Goal: Task Accomplishment & Management: Use online tool/utility

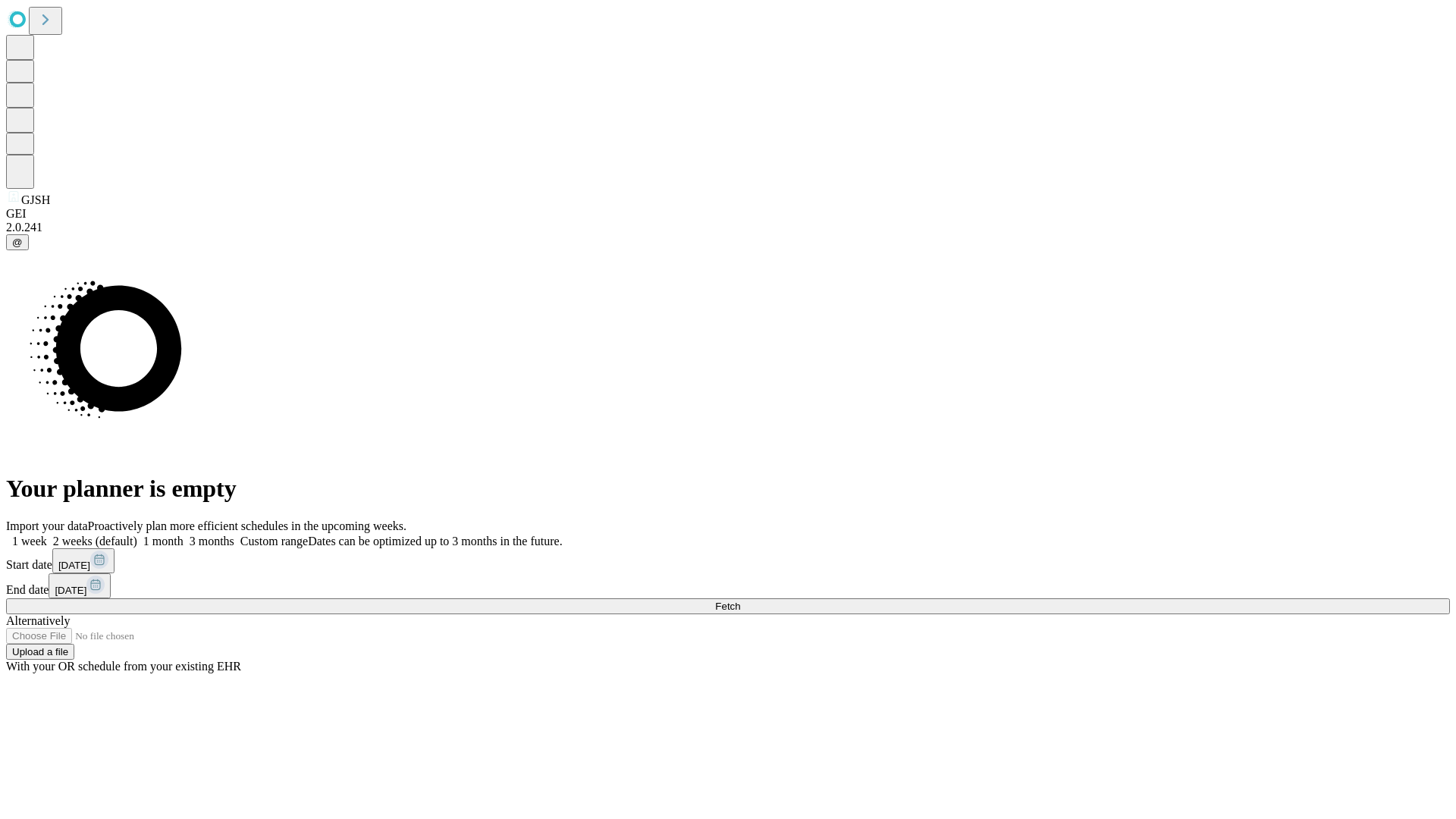
click at [740, 601] on span "Fetch" at bounding box center [728, 606] width 25 height 11
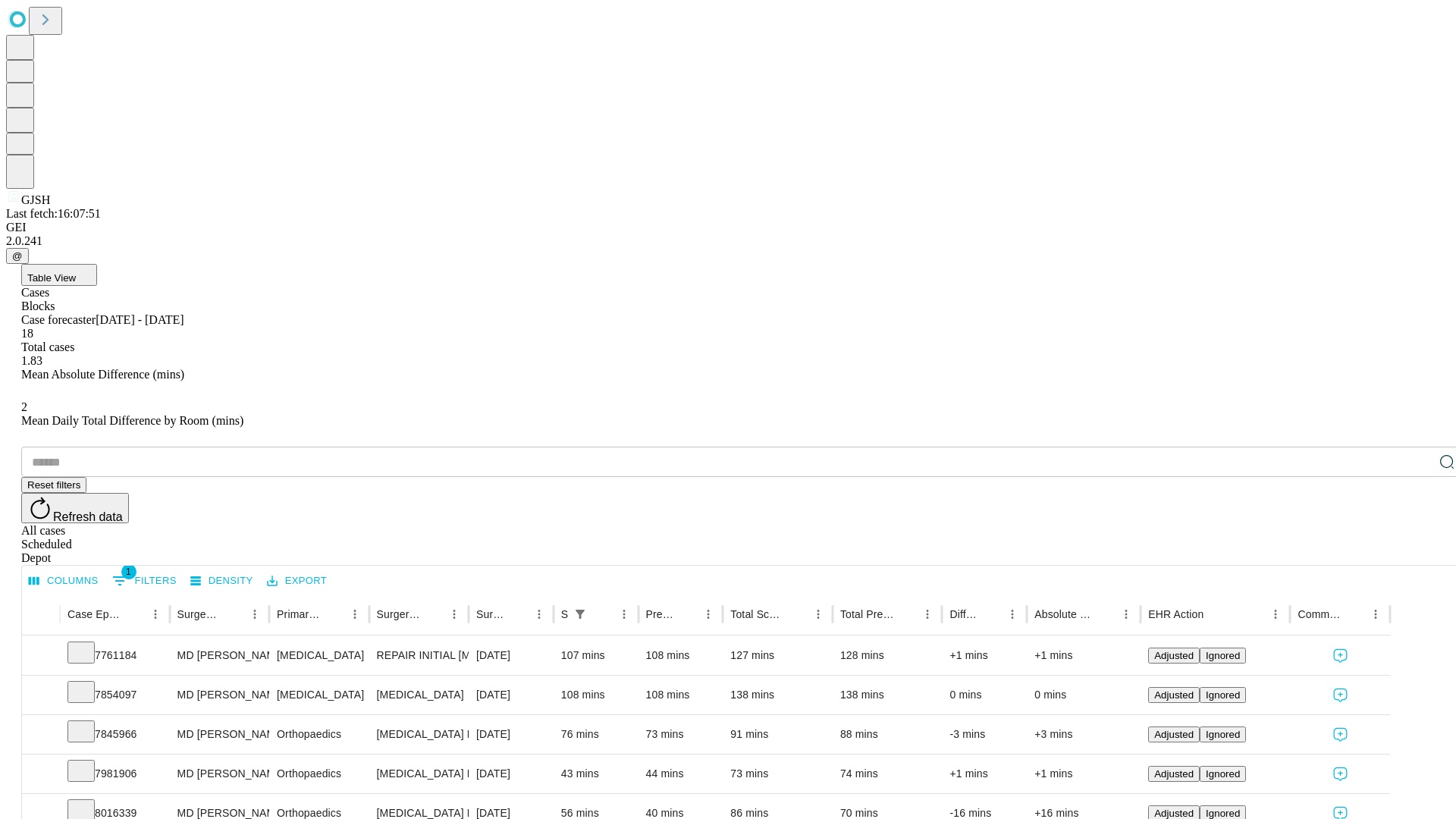
click at [1359, 537] on div "Scheduled" at bounding box center [743, 544] width 1444 height 13
